Goal: Download file/media

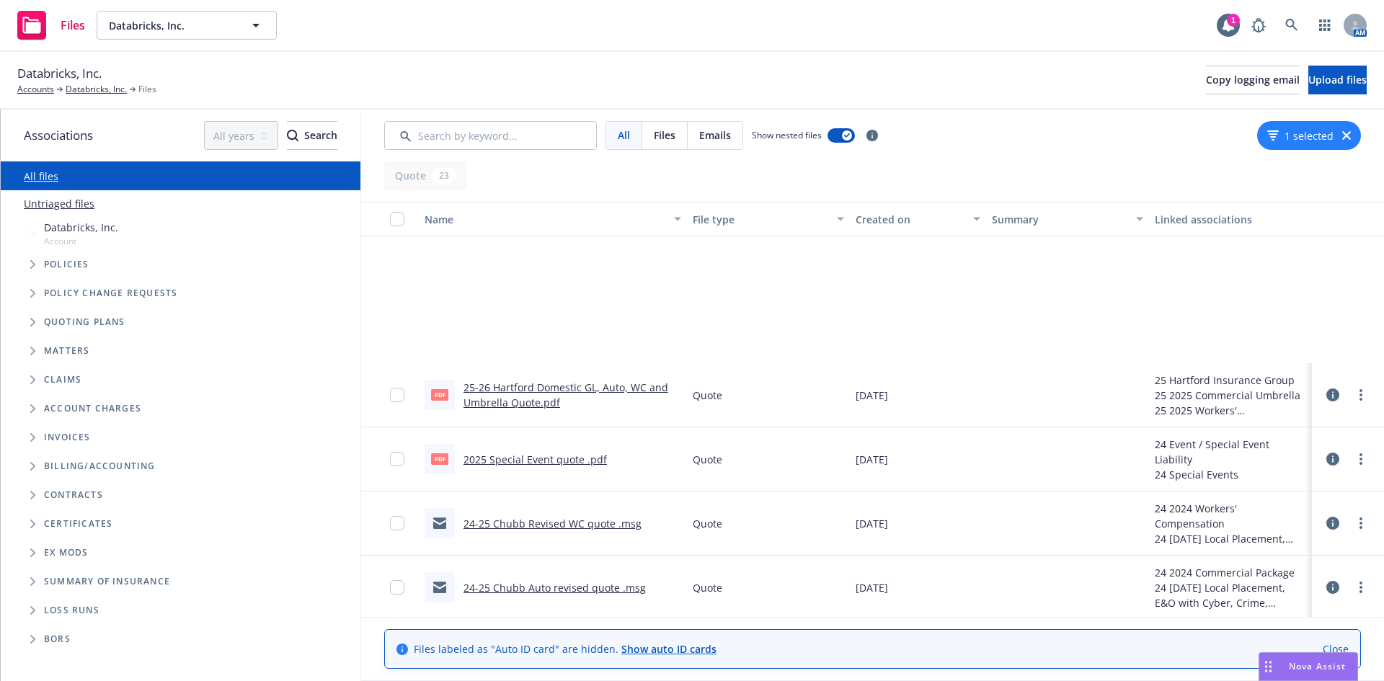
scroll to position [218, 0]
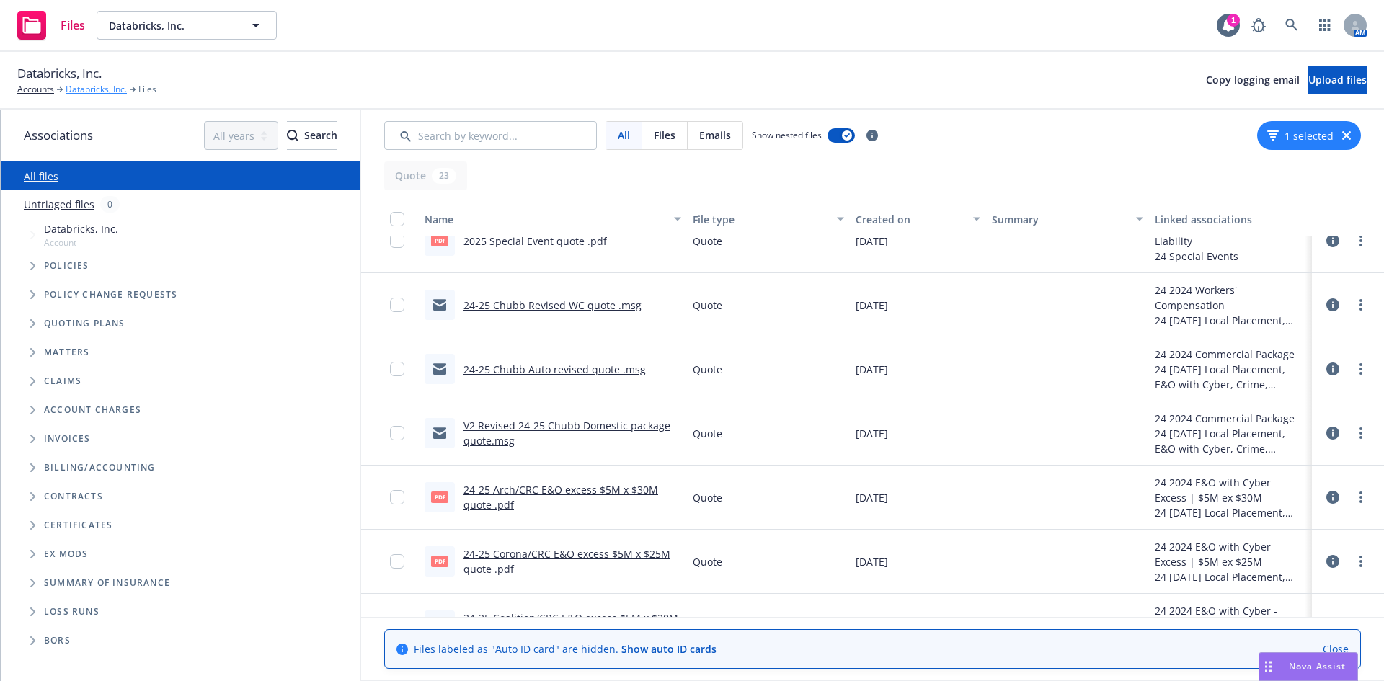
click at [89, 89] on link "Databricks, Inc." at bounding box center [96, 89] width 61 height 13
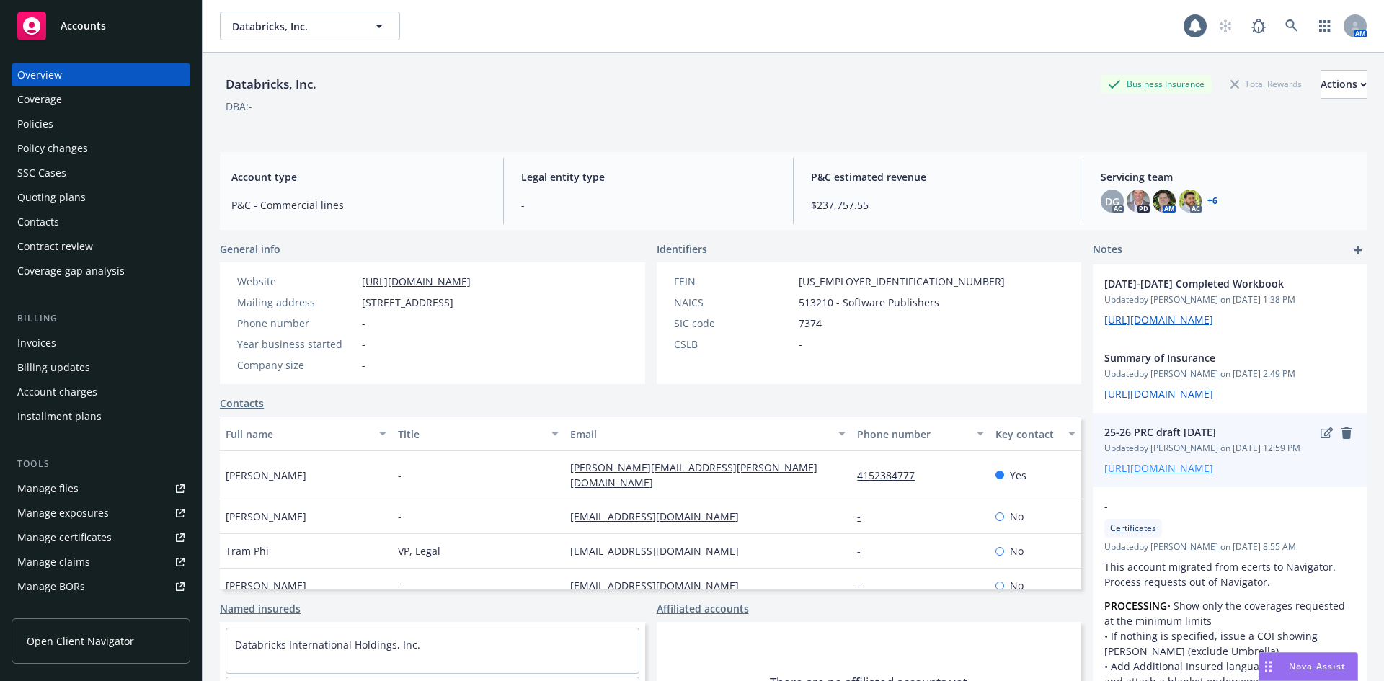
click at [1175, 475] on link "https://iln-my.sharepoint.com/:x:/r/personal/stephanie_koelle_newfront_com/Docu…" at bounding box center [1159, 468] width 109 height 14
